Goal: Information Seeking & Learning: Learn about a topic

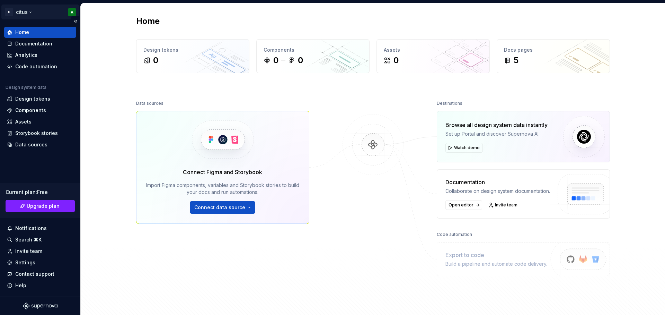
click at [70, 11] on html "C citus A Home Documentation Analytics Code automation Design system data Desig…" at bounding box center [332, 157] width 665 height 315
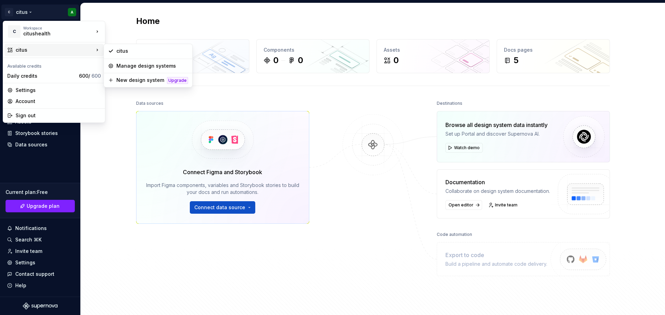
click at [59, 53] on div "citus" at bounding box center [55, 49] width 78 height 7
click at [109, 183] on html "C citus A Home Documentation Analytics Code automation Design system data Desig…" at bounding box center [332, 157] width 665 height 315
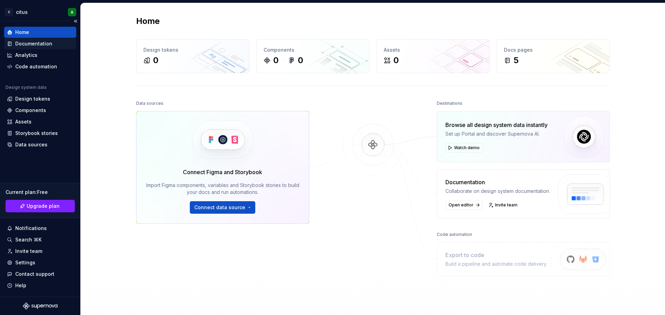
click at [43, 45] on div "Documentation" at bounding box center [33, 43] width 37 height 7
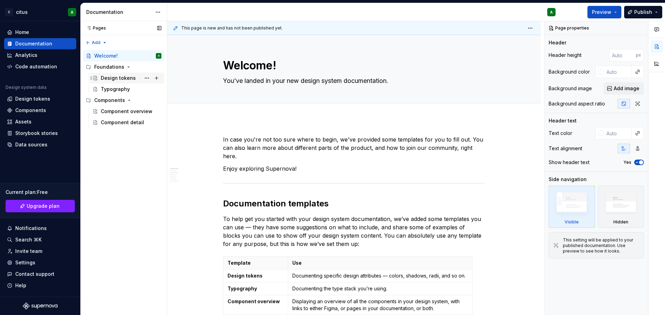
click at [124, 78] on div "Design tokens" at bounding box center [118, 77] width 35 height 7
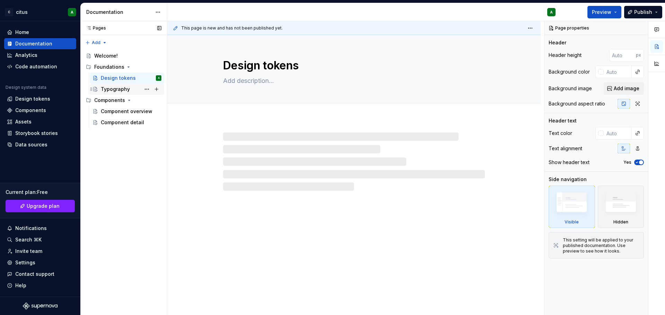
click at [124, 91] on div "Typography" at bounding box center [115, 89] width 29 height 7
click at [122, 107] on div "Component overview" at bounding box center [131, 111] width 61 height 10
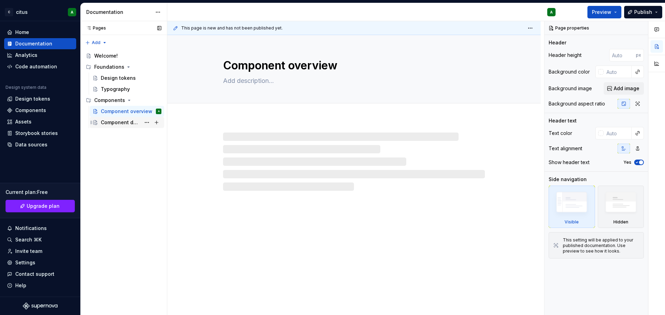
click at [123, 122] on div "Component detail" at bounding box center [121, 122] width 40 height 7
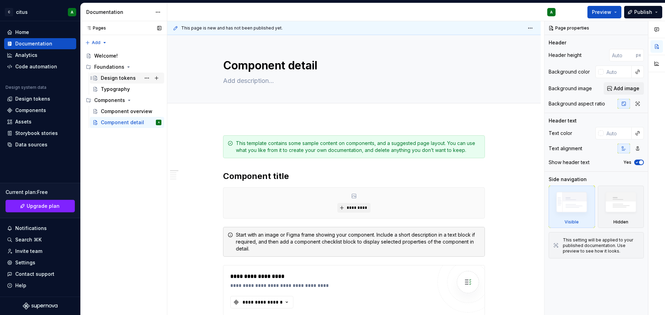
click at [123, 80] on div "Design tokens" at bounding box center [118, 77] width 35 height 7
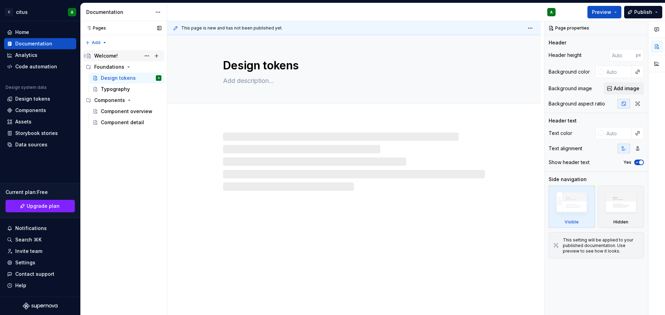
click at [117, 55] on div "Welcome!" at bounding box center [127, 56] width 67 height 10
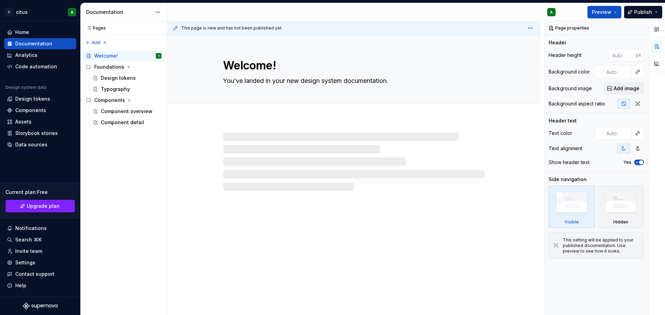
type textarea "*"
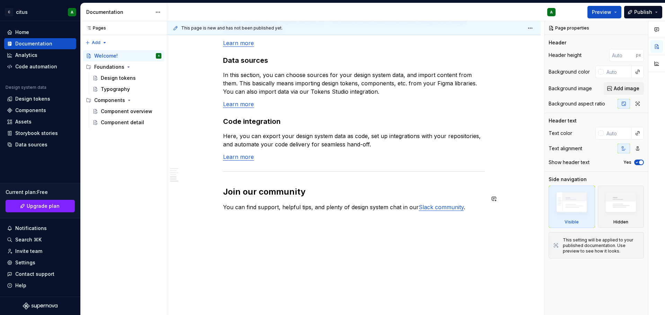
scroll to position [560, 0]
